Goal: Information Seeking & Learning: Learn about a topic

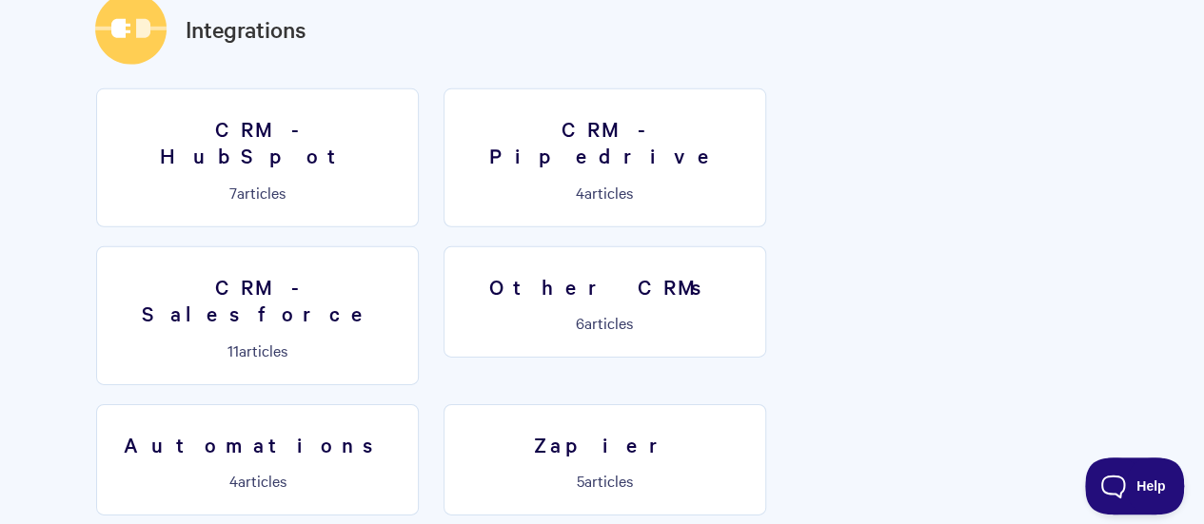
scroll to position [2683, 0]
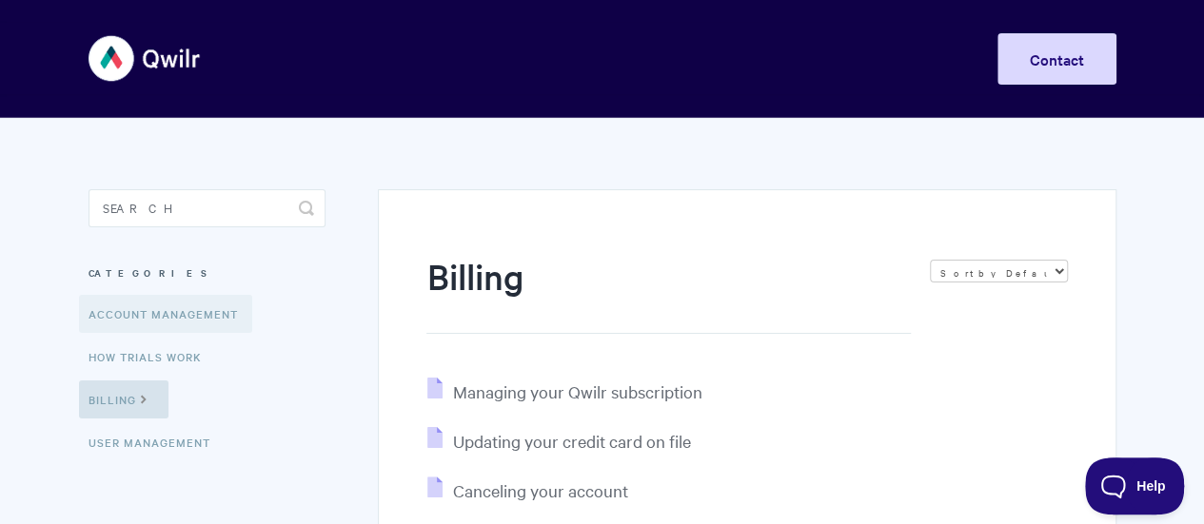
click at [132, 300] on link "Account Management" at bounding box center [165, 314] width 173 height 38
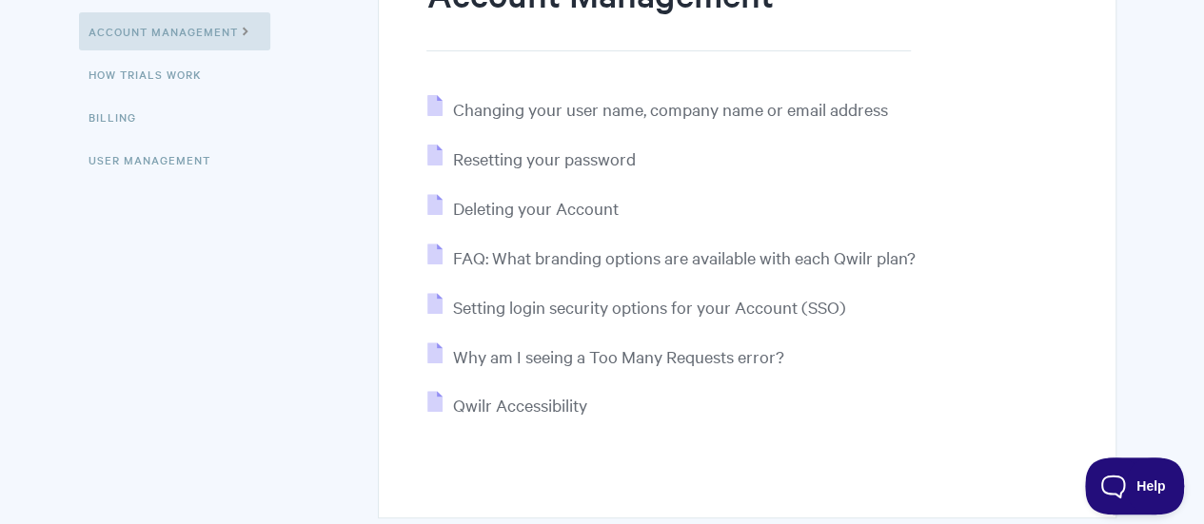
scroll to position [285, 0]
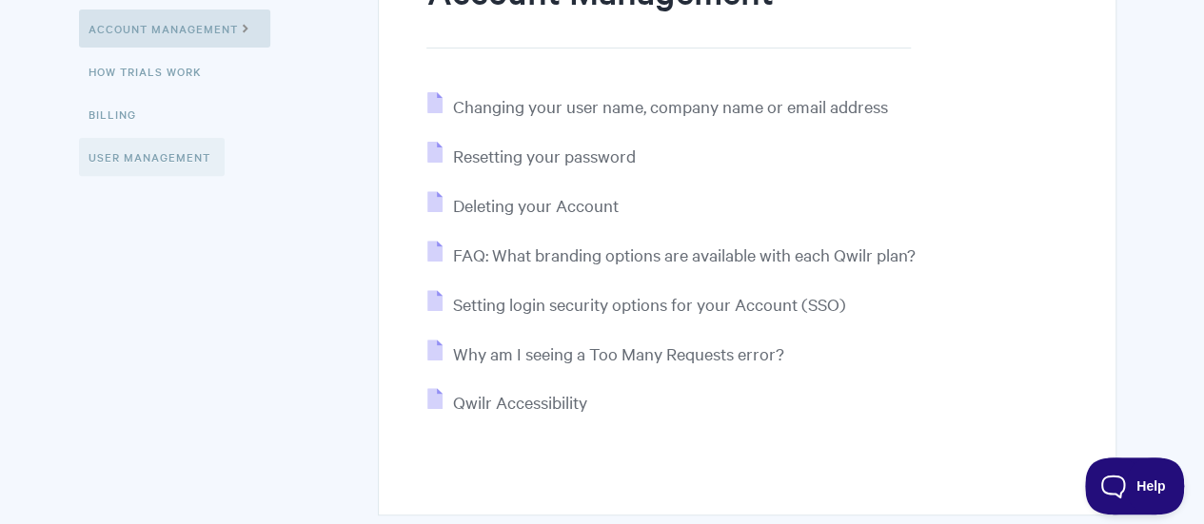
click at [127, 147] on link "User Management" at bounding box center [152, 157] width 146 height 38
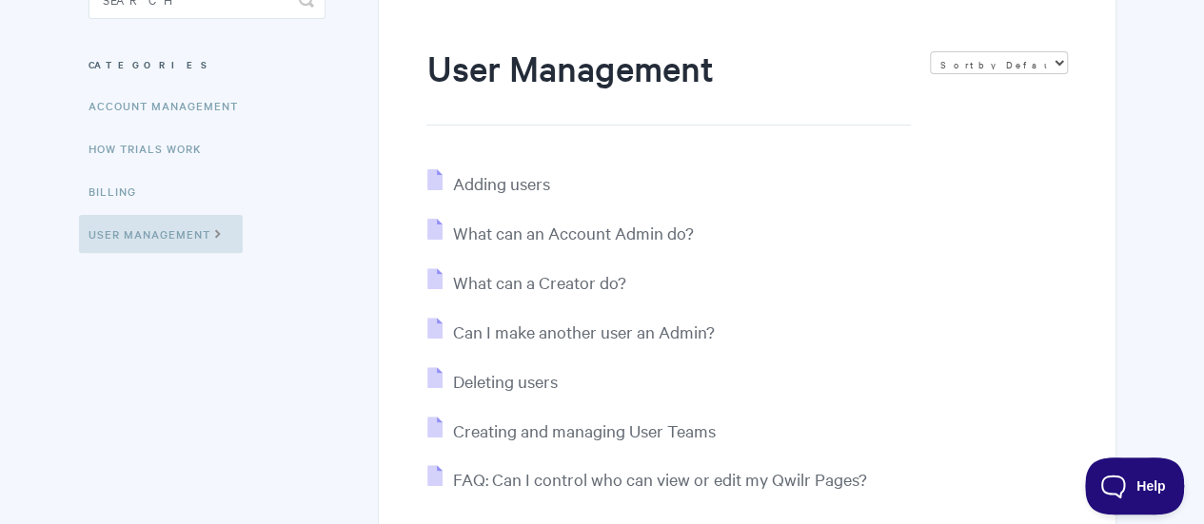
scroll to position [285, 0]
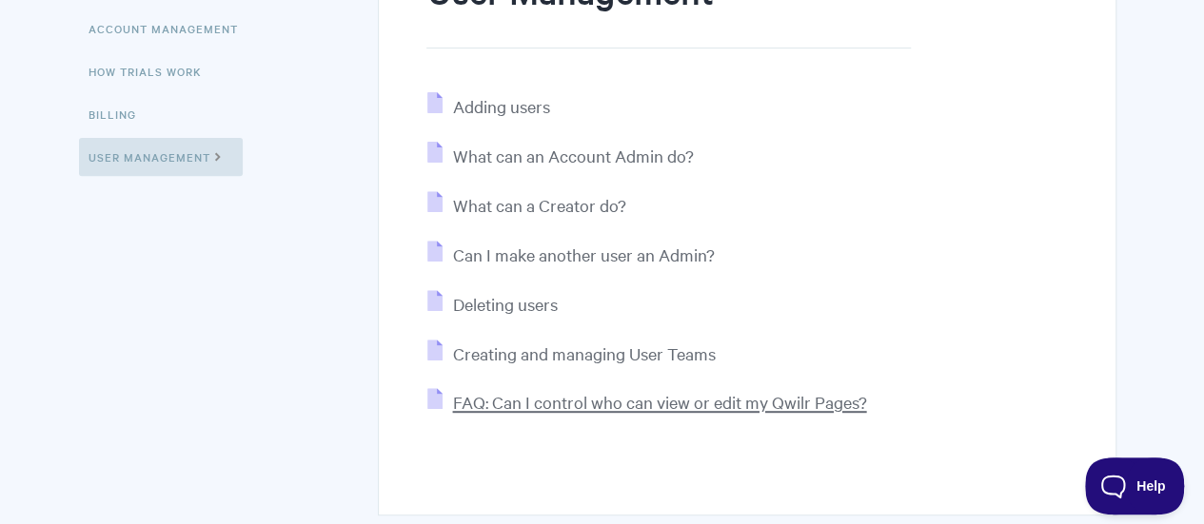
click at [630, 402] on span "FAQ: Can I control who can view or edit my Qwilr Pages?" at bounding box center [659, 402] width 414 height 22
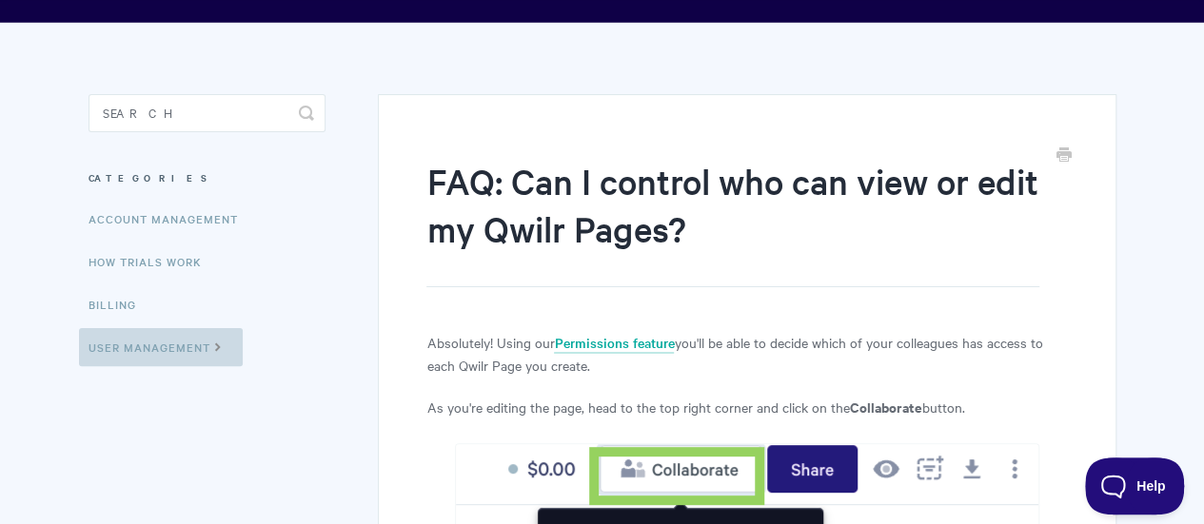
click at [167, 347] on link "User Management" at bounding box center [161, 347] width 164 height 38
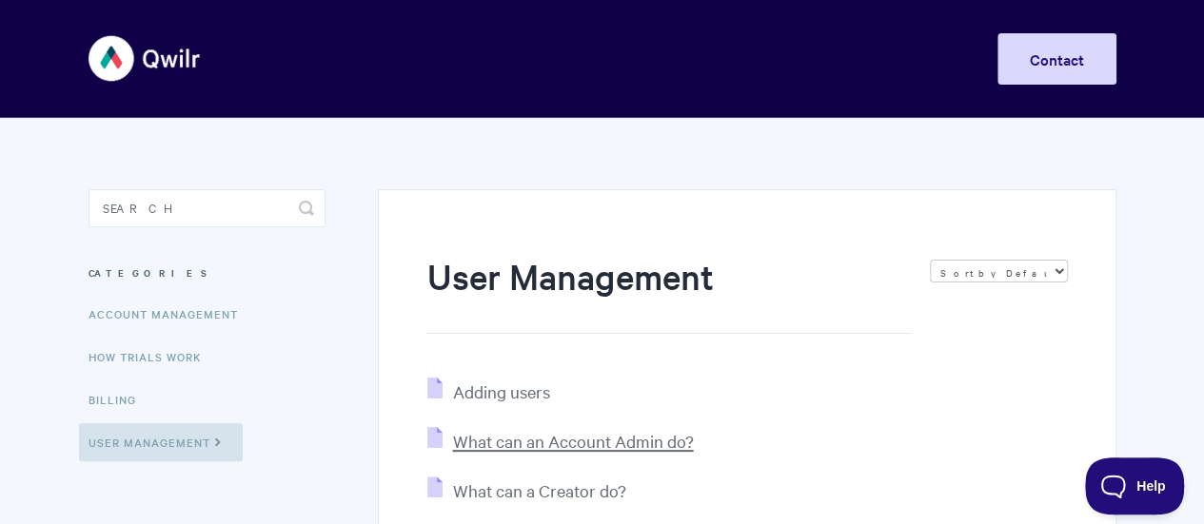
click at [539, 436] on span "What can an Account Admin do?" at bounding box center [572, 441] width 241 height 22
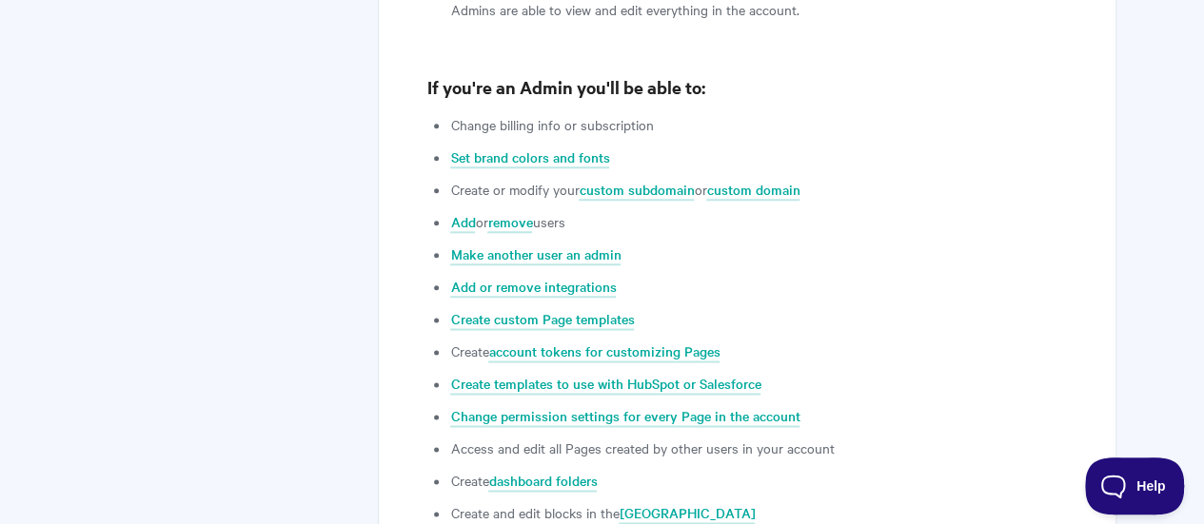
scroll to position [1438, 0]
